Goal: Task Accomplishment & Management: Complete application form

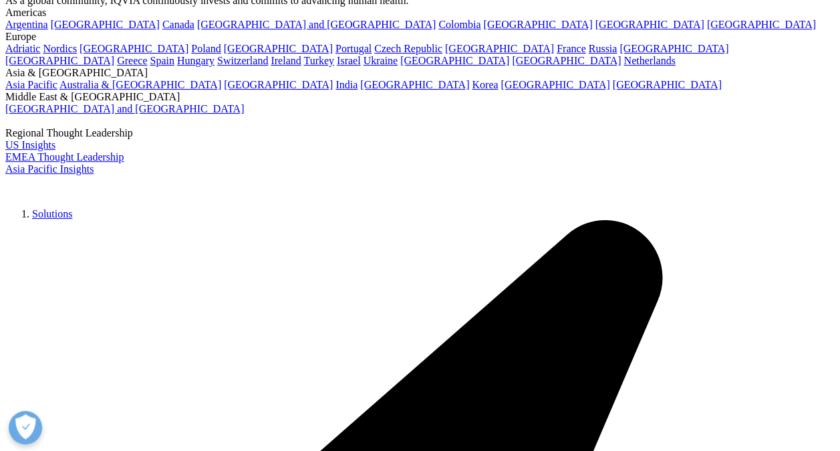
scroll to position [116, 0]
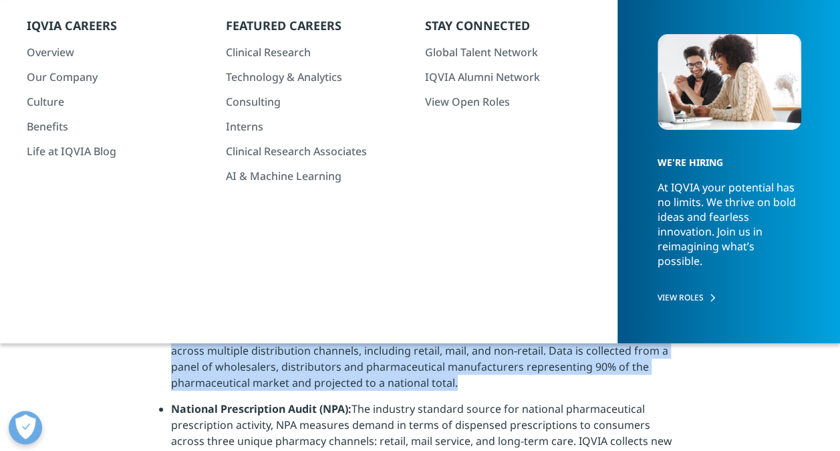
drag, startPoint x: 303, startPoint y: 341, endPoint x: 279, endPoint y: 343, distance: 23.5
click at [279, 343] on li "National Sales Perspectives (NSP): Measures dollar and unit sales for pharmaceu…" at bounding box center [426, 363] width 510 height 74
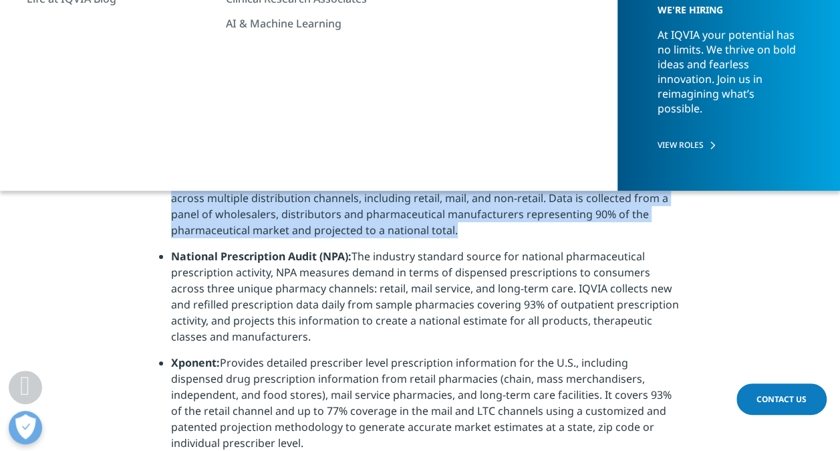
scroll to position [269, 0]
click at [616, 218] on li "National Sales Perspectives (NSP): Measures dollar and unit sales for pharmaceu…" at bounding box center [426, 210] width 510 height 74
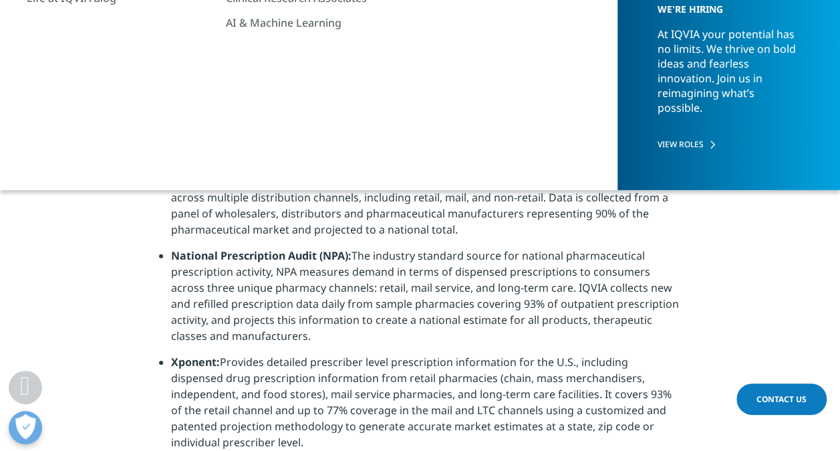
click at [301, 181] on strong "National Sales Perspectives (NSP):" at bounding box center [262, 181] width 183 height 15
click at [287, 175] on strong "National Sales Perspectives (NSP):" at bounding box center [262, 181] width 183 height 15
click at [255, 154] on h4 "U.S. National Data" at bounding box center [420, 154] width 522 height 37
click at [285, 146] on h4 "U.S. National Data" at bounding box center [420, 154] width 522 height 37
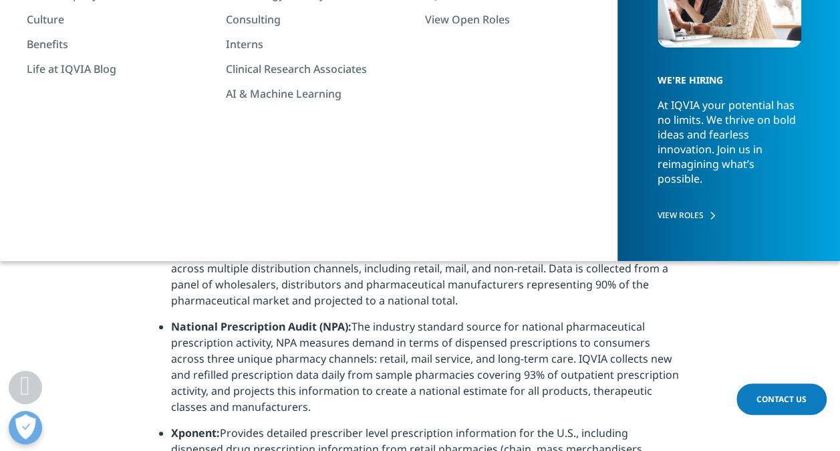
scroll to position [193, 0]
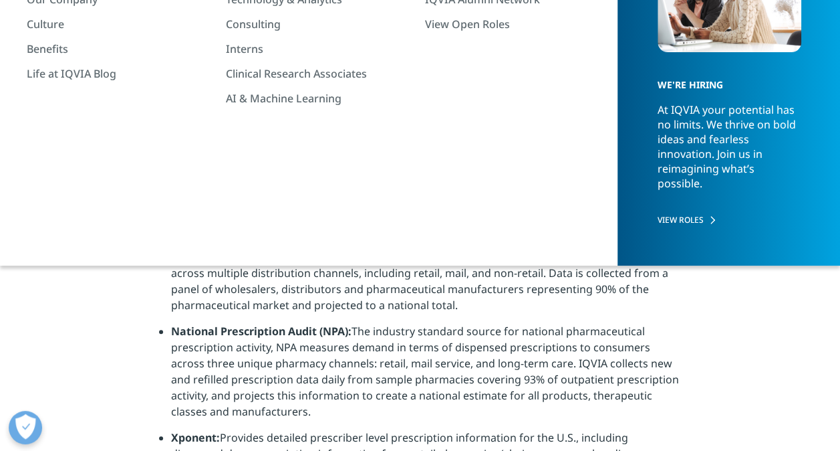
click at [259, 265] on li "National Sales Perspectives (NSP): Measures dollar and unit sales for pharmaceu…" at bounding box center [426, 286] width 510 height 74
drag, startPoint x: 155, startPoint y: 223, endPoint x: 261, endPoint y: 229, distance: 105.8
drag, startPoint x: 261, startPoint y: 229, endPoint x: 214, endPoint y: 253, distance: 52.6
click at [214, 253] on strong "National Sales Perspectives (NSP):" at bounding box center [262, 256] width 183 height 15
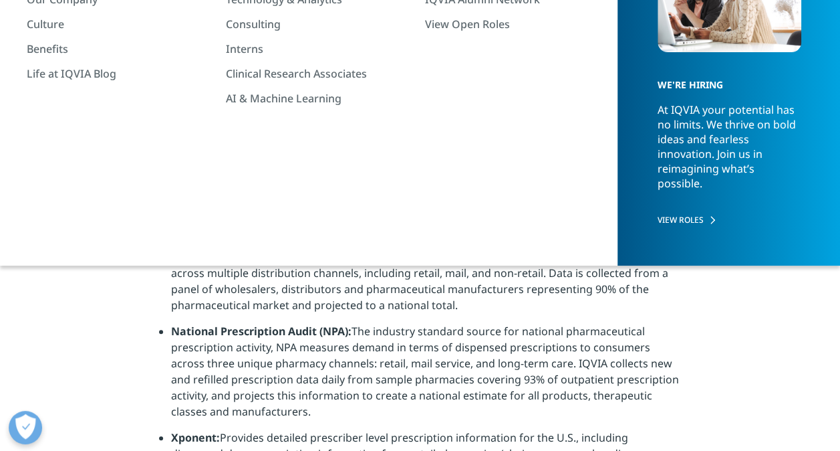
drag, startPoint x: 168, startPoint y: 254, endPoint x: 464, endPoint y: 308, distance: 300.3
drag, startPoint x: 464, startPoint y: 308, endPoint x: 401, endPoint y: 286, distance: 66.4
copy li "National Sales Perspectives (NSP): Measures dollar and unit sales for pharmaceu…"
click at [429, 385] on li "National Prescription Audit (NPA): The industry standard source for national ph…" at bounding box center [426, 376] width 510 height 106
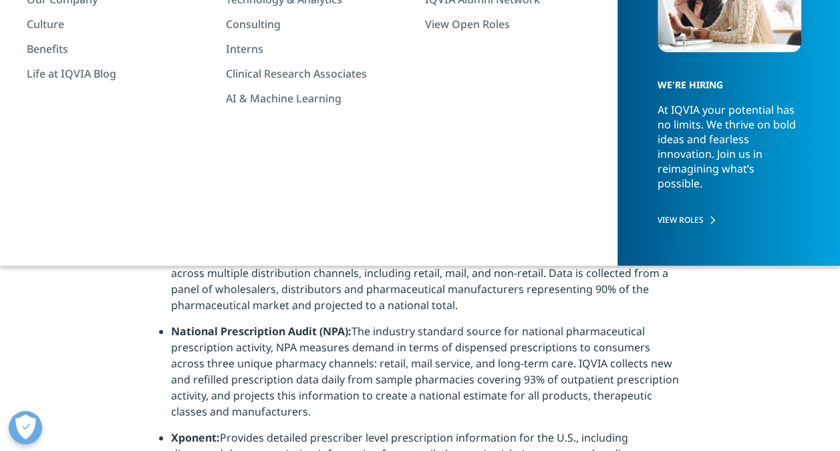
click at [300, 227] on h4 "U.S. National Data" at bounding box center [420, 230] width 522 height 37
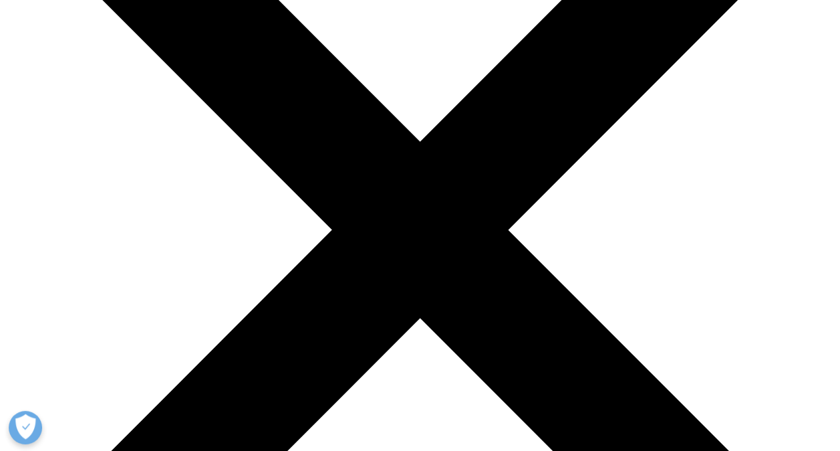
scroll to position [204, 0]
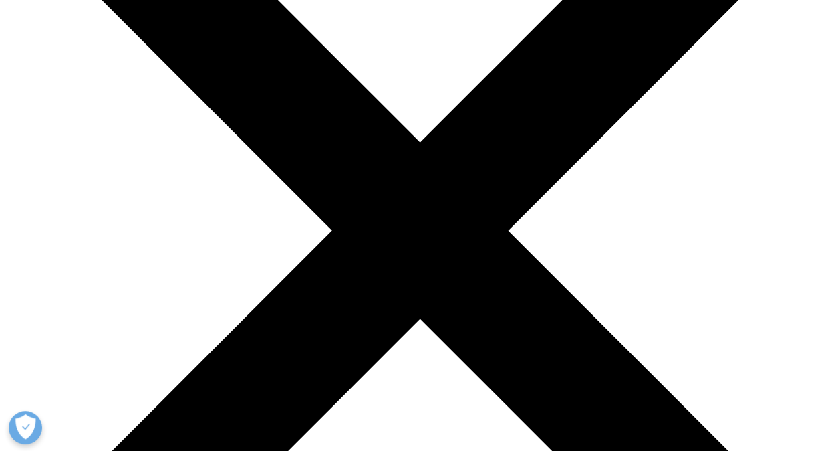
drag, startPoint x: 242, startPoint y: 235, endPoint x: 166, endPoint y: 243, distance: 76.7
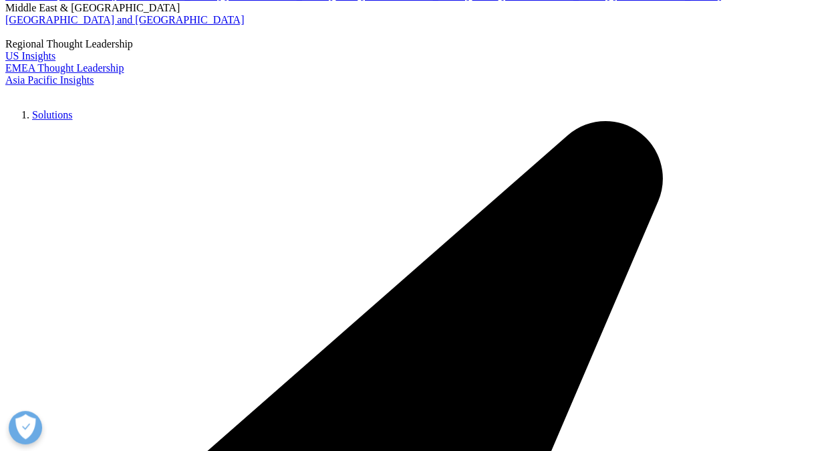
drag, startPoint x: 166, startPoint y: 243, endPoint x: 183, endPoint y: 245, distance: 17.4
copy strong "National Sales Perspectives (NSP"
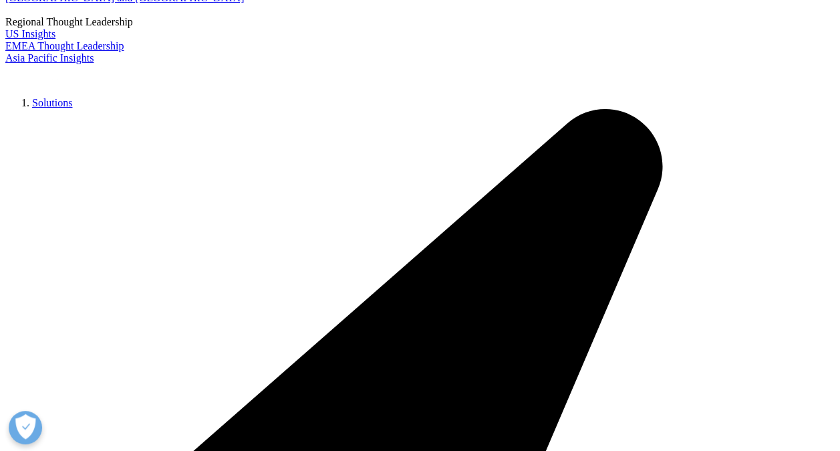
scroll to position [2630, 0]
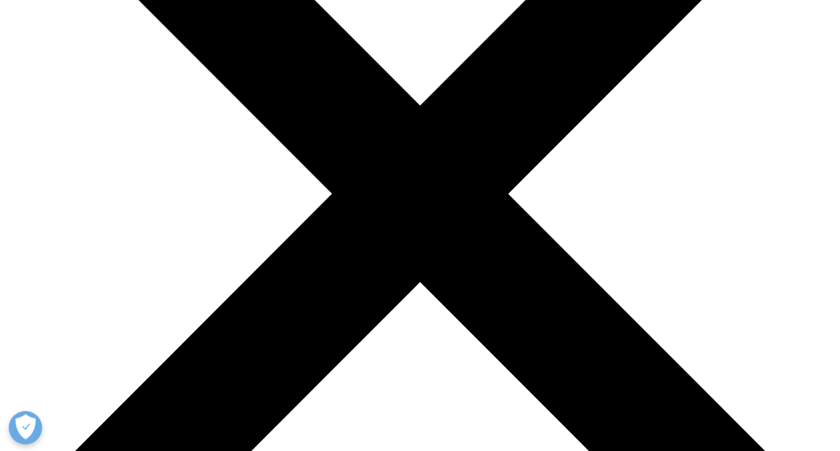
scroll to position [243, 0]
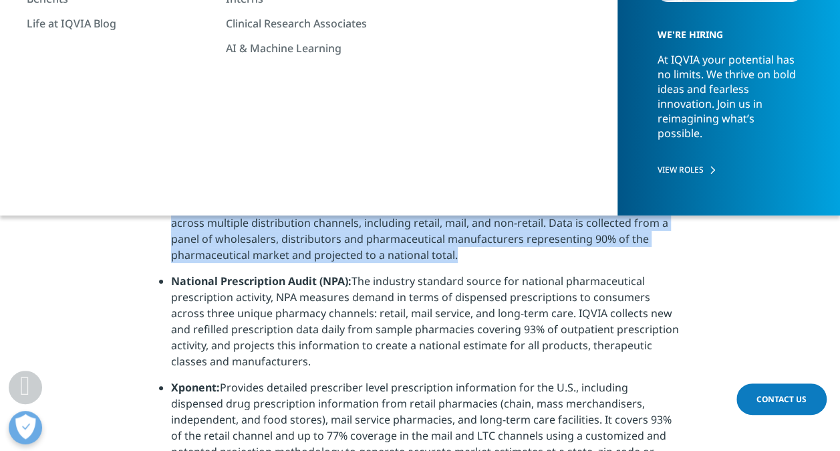
click at [302, 210] on strong "National Sales Perspectives (NSP):" at bounding box center [262, 206] width 183 height 15
drag, startPoint x: 302, startPoint y: 210, endPoint x: 345, endPoint y: 241, distance: 53.1
click at [345, 241] on li "National Sales Perspectives (NSP): Measures dollar and unit sales for pharmaceu…" at bounding box center [426, 236] width 510 height 74
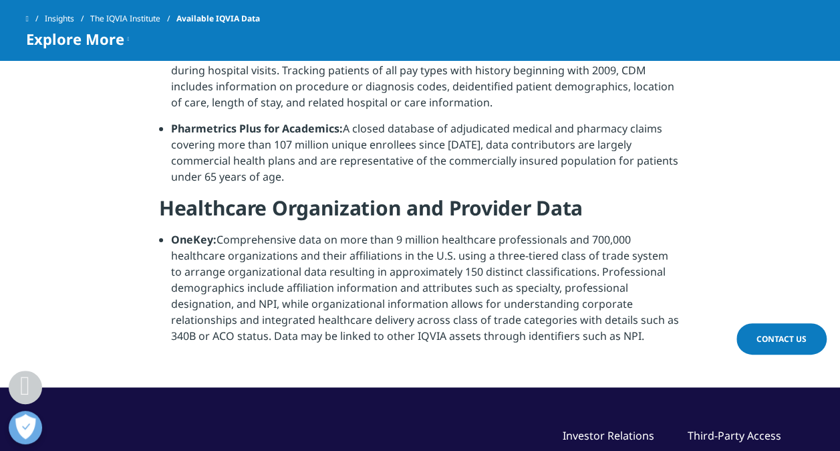
scroll to position [1513, 0]
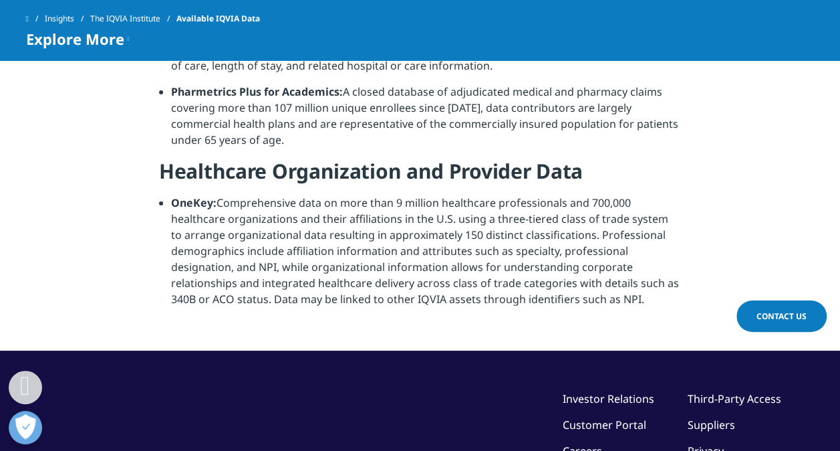
click at [769, 308] on link "Contact Us" at bounding box center [782, 315] width 90 height 31
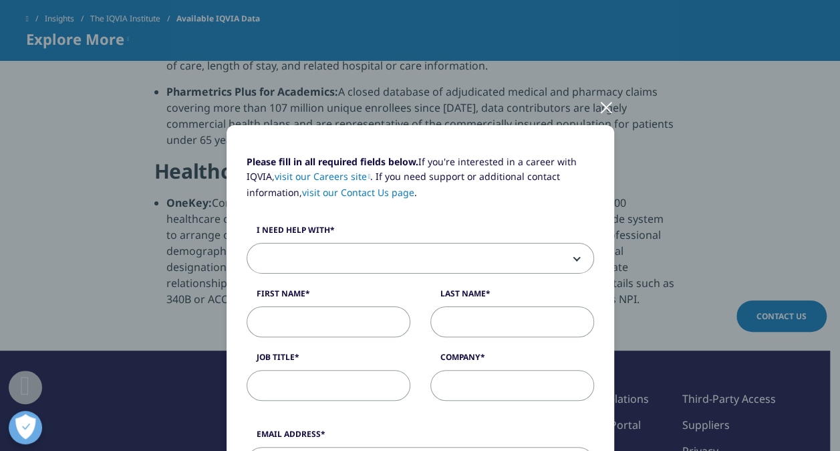
click at [574, 258] on b at bounding box center [574, 258] width 0 height 0
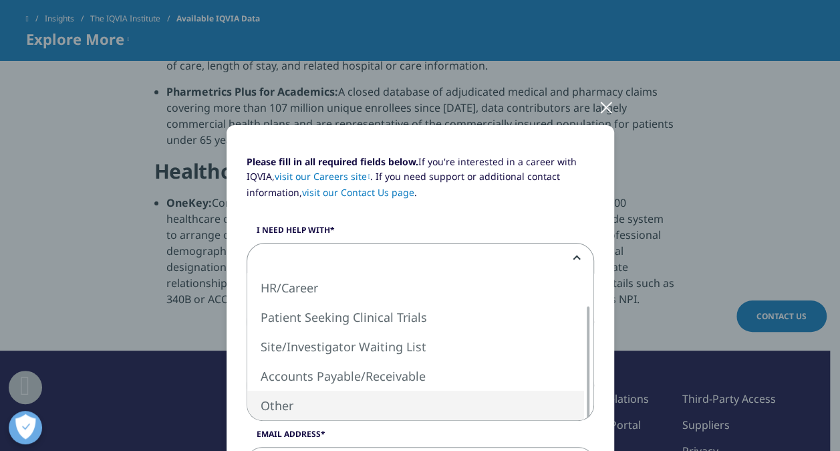
select select "Other"
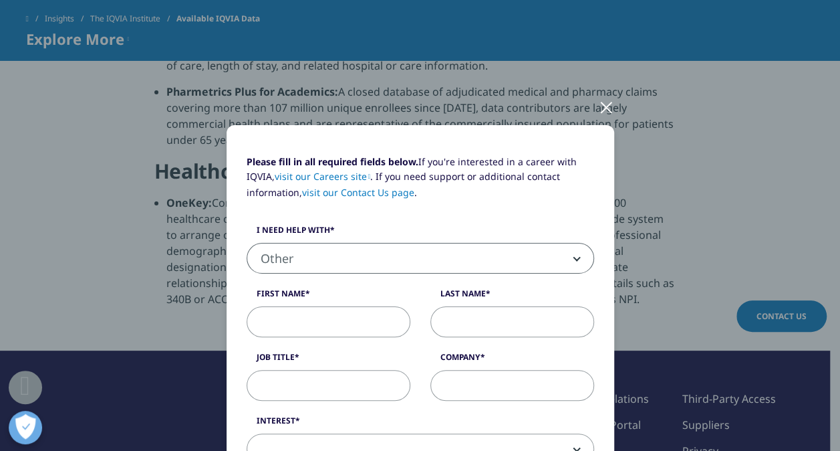
click at [348, 325] on input "First Name" at bounding box center [329, 321] width 164 height 31
type input "[PERSON_NAME]"
click at [468, 324] on input "Last Name" at bounding box center [513, 321] width 164 height 31
type input "[PERSON_NAME]"
click at [383, 374] on input "Job Title" at bounding box center [329, 385] width 164 height 31
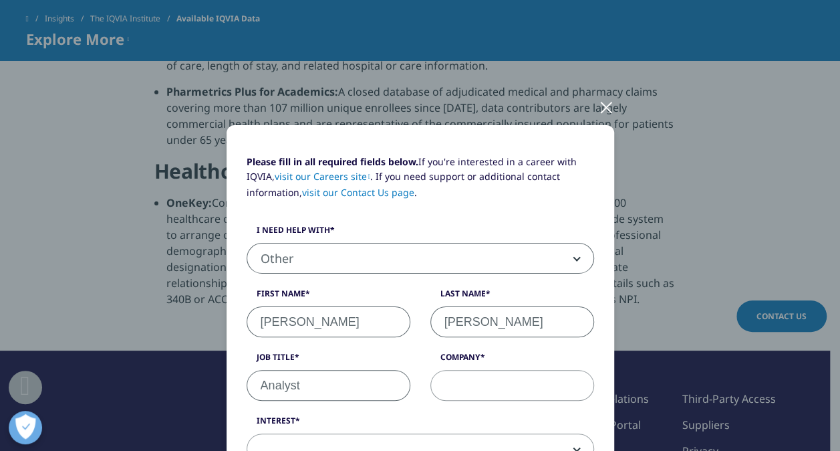
type input "Analyst"
click at [475, 390] on input "Company" at bounding box center [513, 385] width 164 height 31
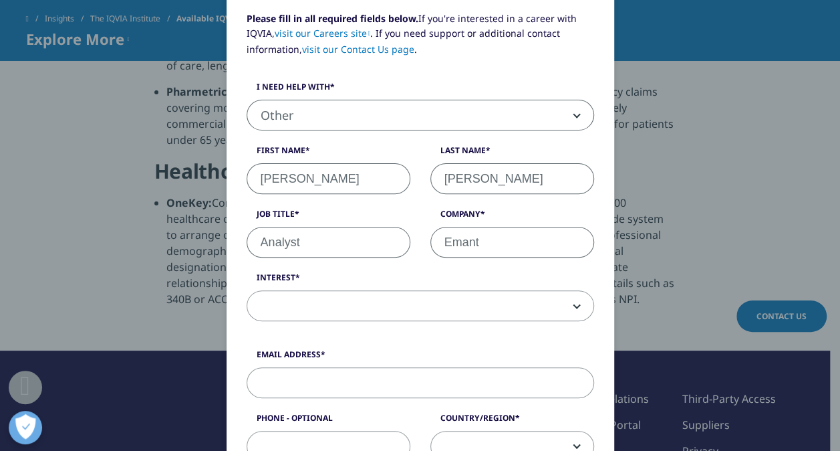
scroll to position [180, 0]
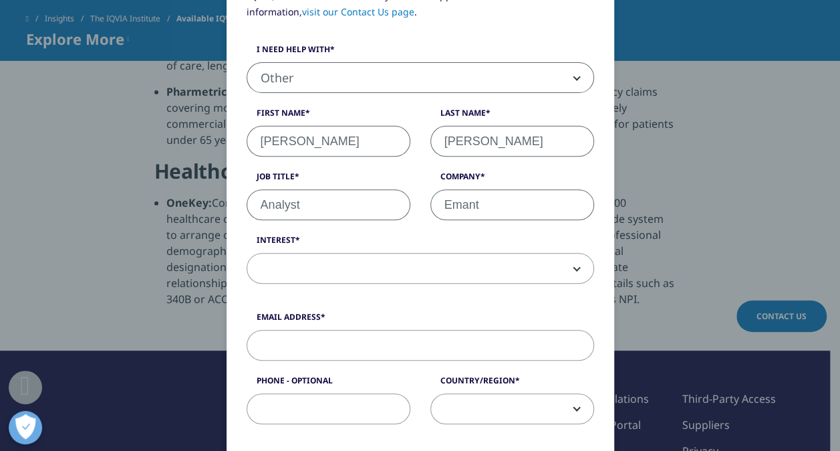
type input "Emant"
click at [490, 268] on span at bounding box center [420, 268] width 346 height 31
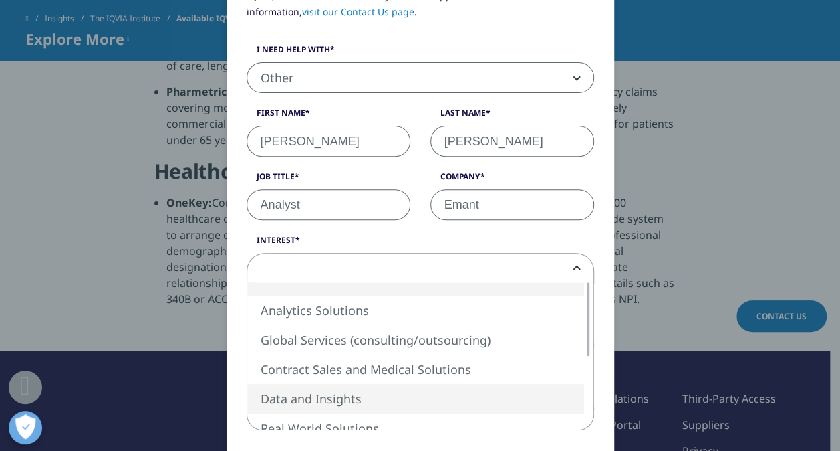
select select "Data and Insights"
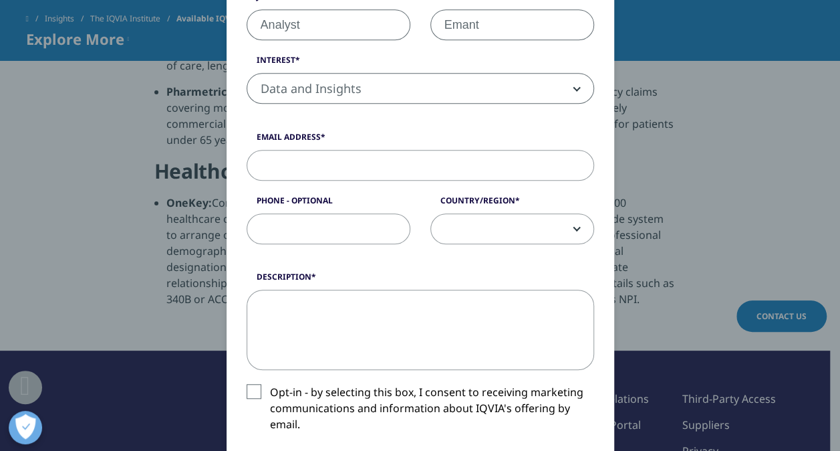
scroll to position [361, 0]
click at [364, 170] on input "Email Address" at bounding box center [421, 164] width 348 height 31
type input "[EMAIL_ADDRESS][DOMAIN_NAME]"
select select "[GEOGRAPHIC_DATA]"
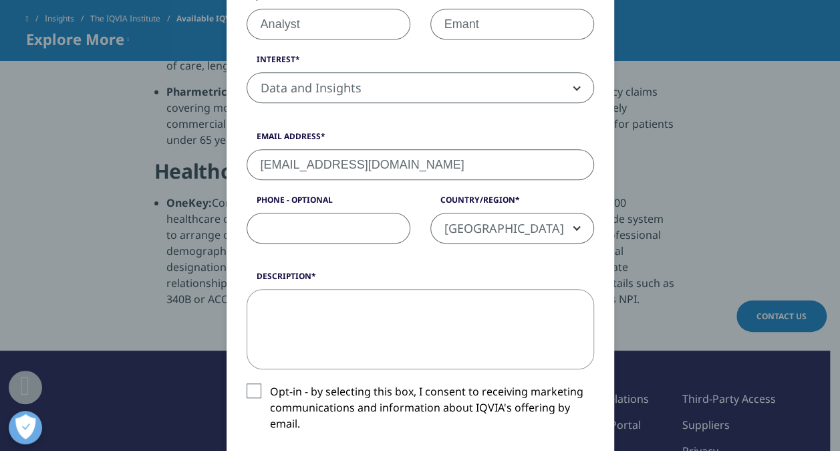
click at [334, 217] on input "Phone - Optional" at bounding box center [329, 228] width 164 height 31
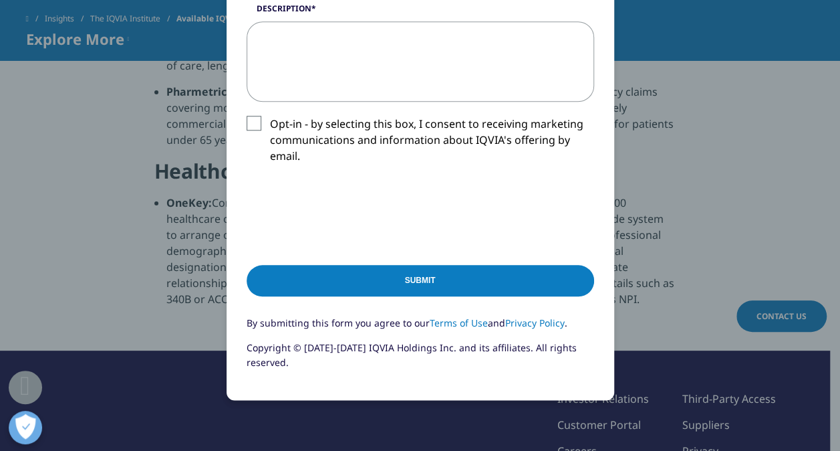
scroll to position [368, 0]
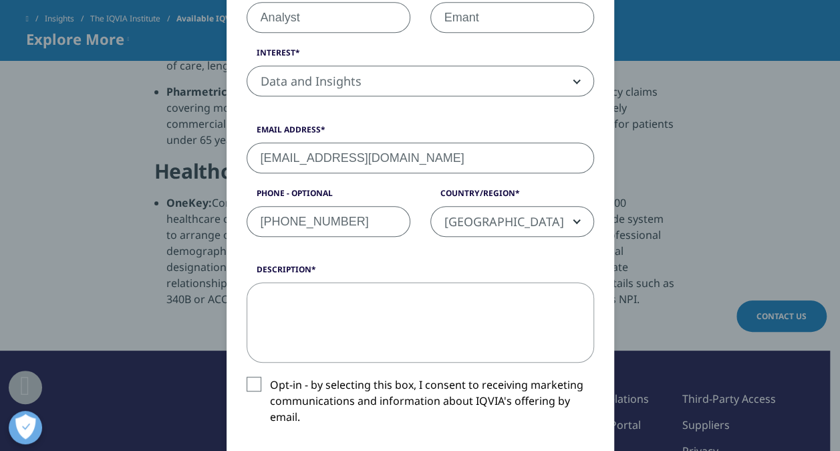
type input "[PHONE_NUMBER]"
click at [360, 337] on textarea "Description" at bounding box center [421, 322] width 348 height 80
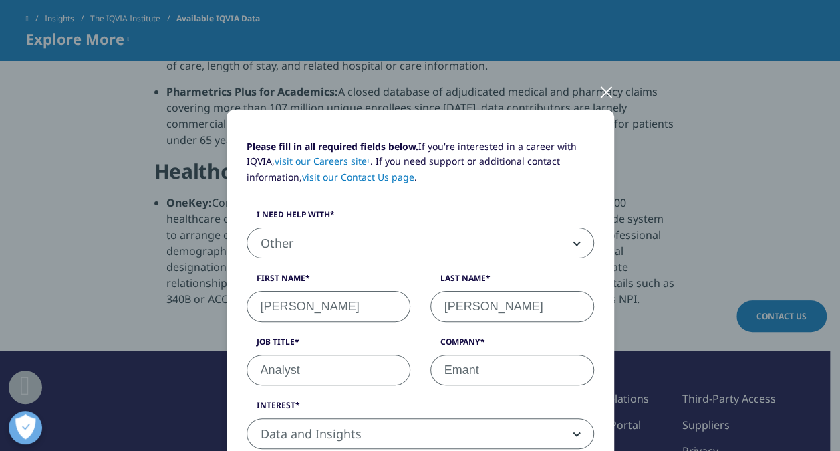
scroll to position [0, 0]
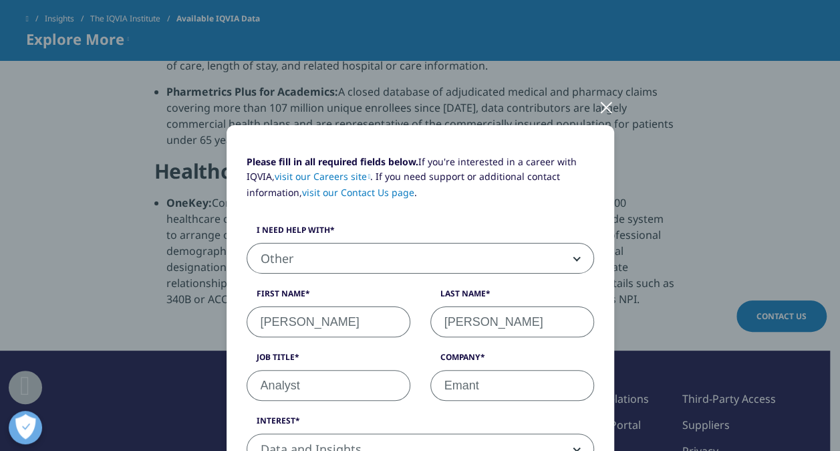
type textarea "I am trying to access"
click at [599, 103] on div at bounding box center [606, 106] width 15 height 37
